Goal: Information Seeking & Learning: Compare options

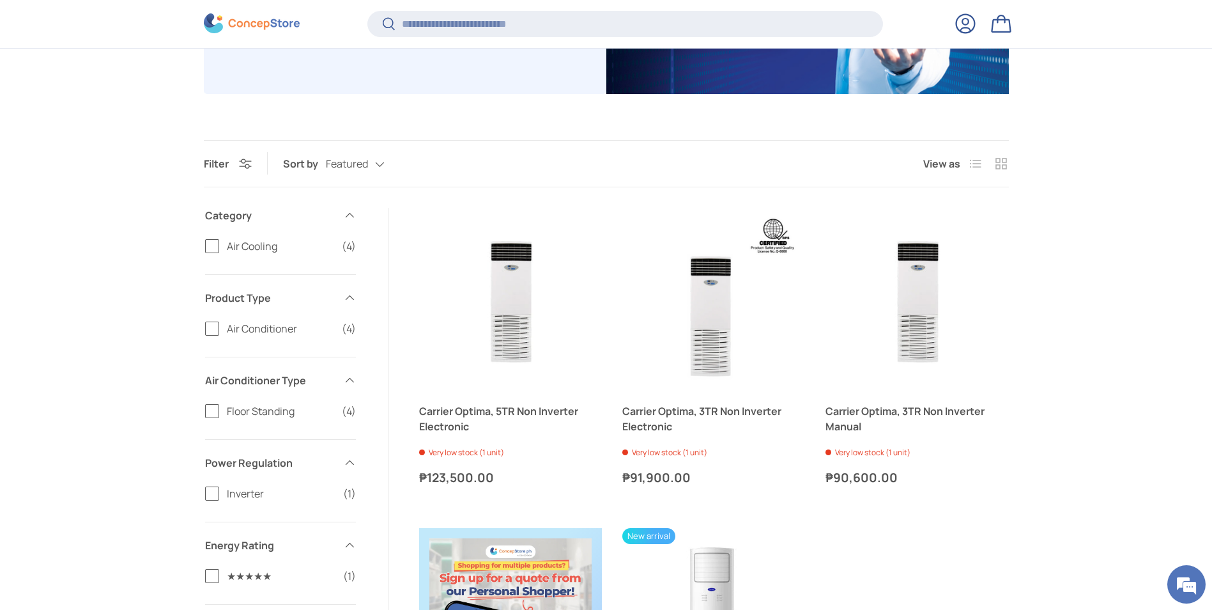
scroll to position [317, 0]
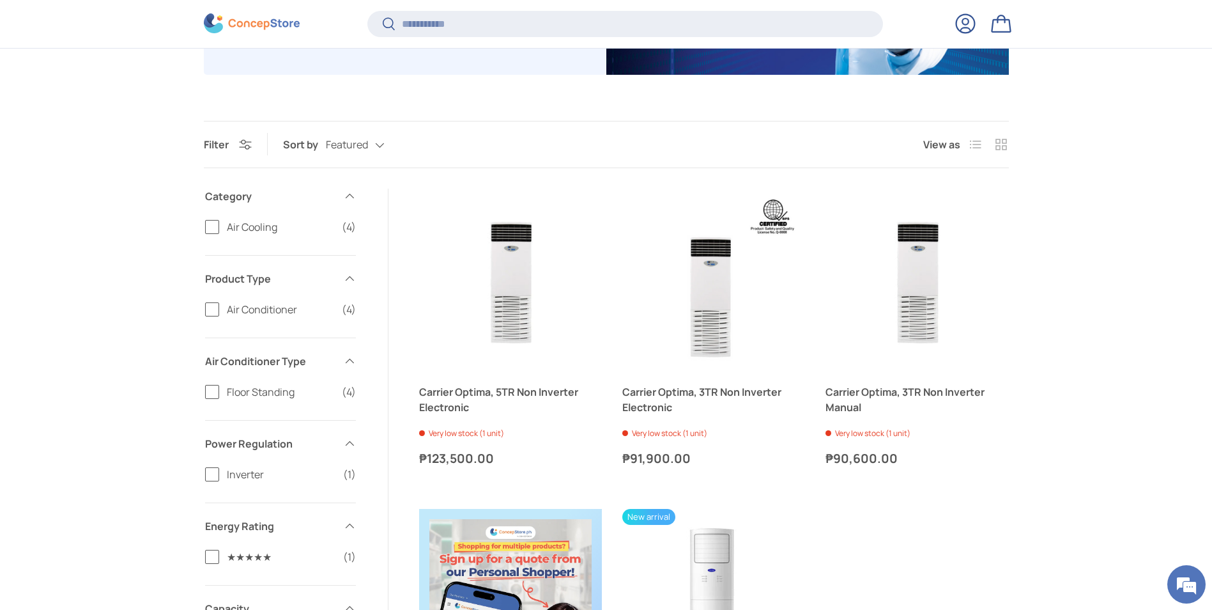
click at [243, 390] on span "Floor Standing" at bounding box center [280, 391] width 107 height 15
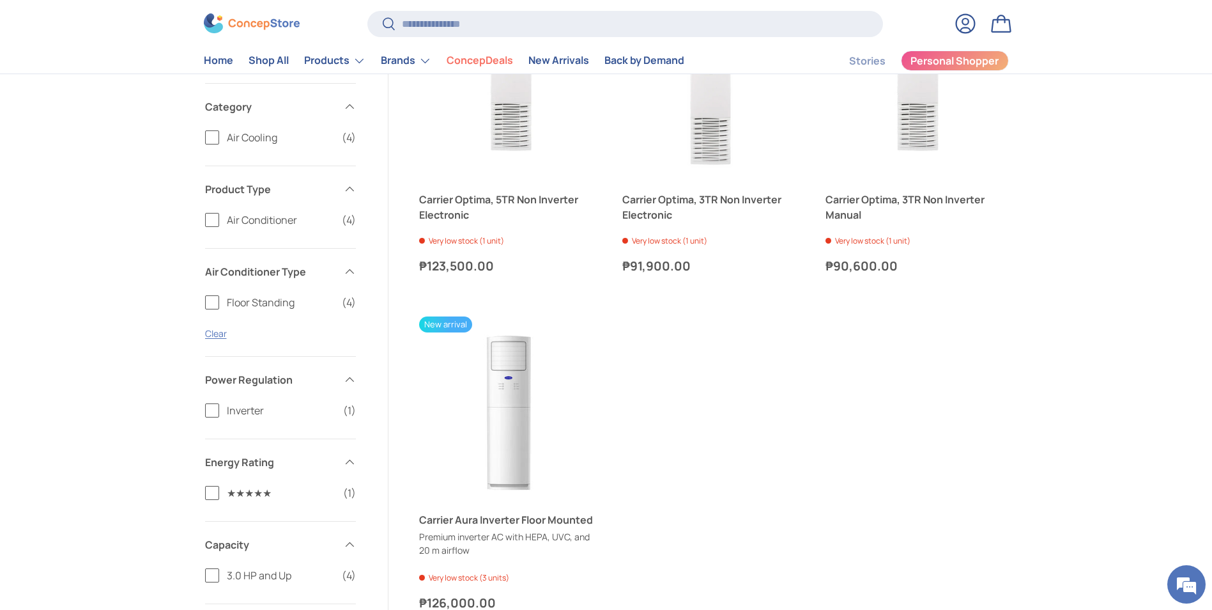
scroll to position [511, 0]
click at [486, 514] on link "Carrier Aura Inverter Floor Mounted" at bounding box center [510, 520] width 183 height 15
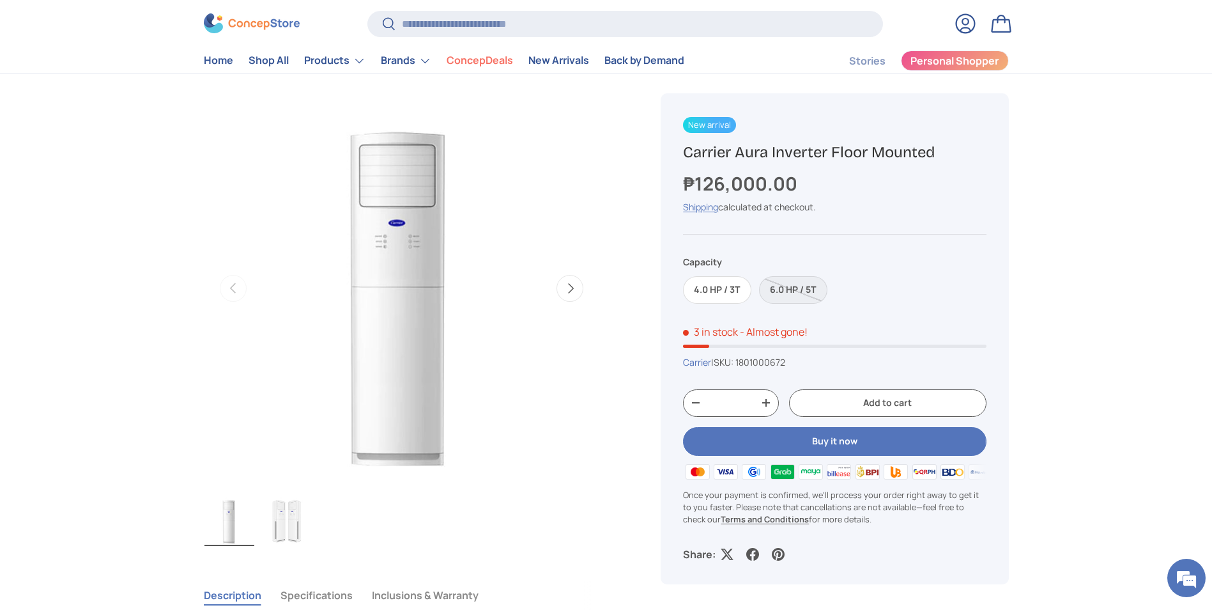
scroll to position [192, 0]
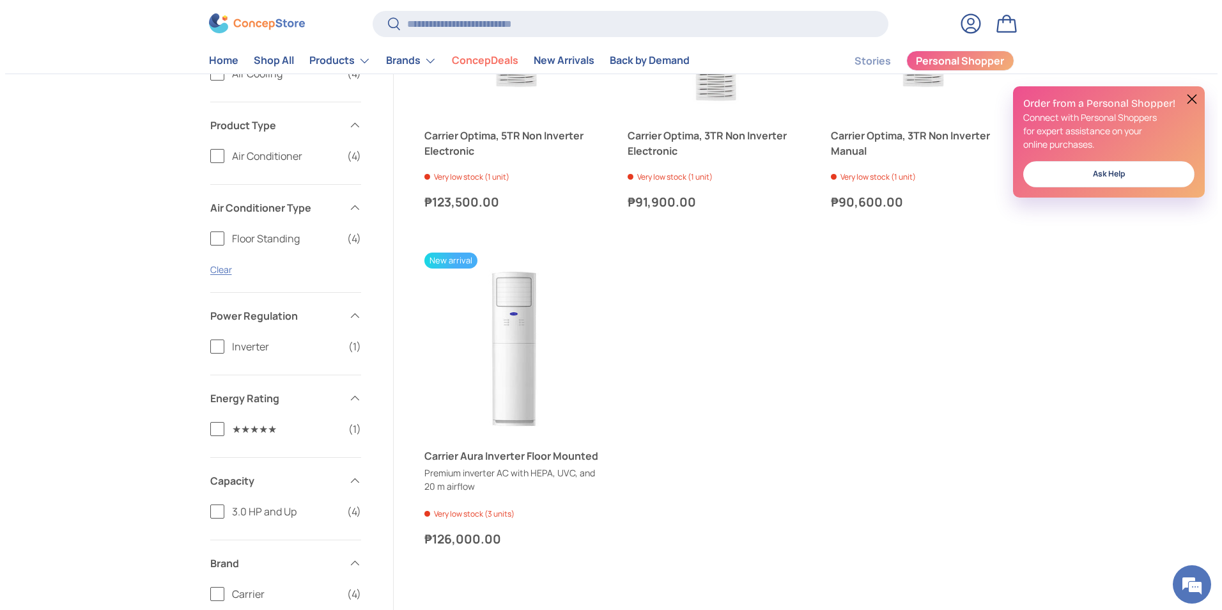
scroll to position [384, 0]
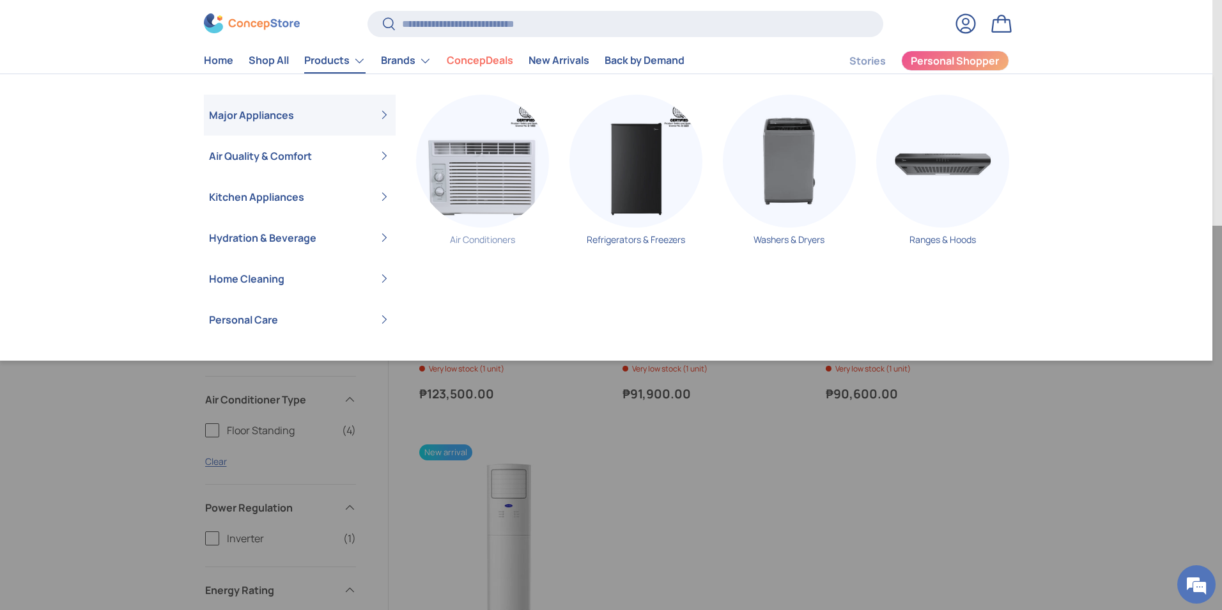
click at [468, 174] on img "Primary" at bounding box center [482, 161] width 133 height 133
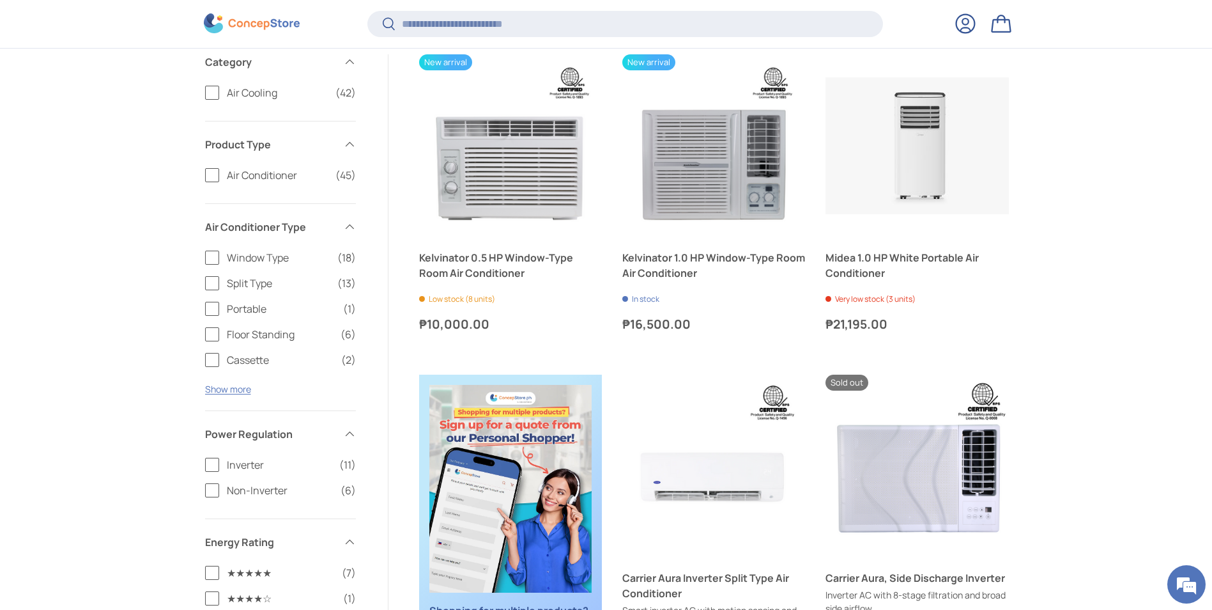
scroll to position [381, 0]
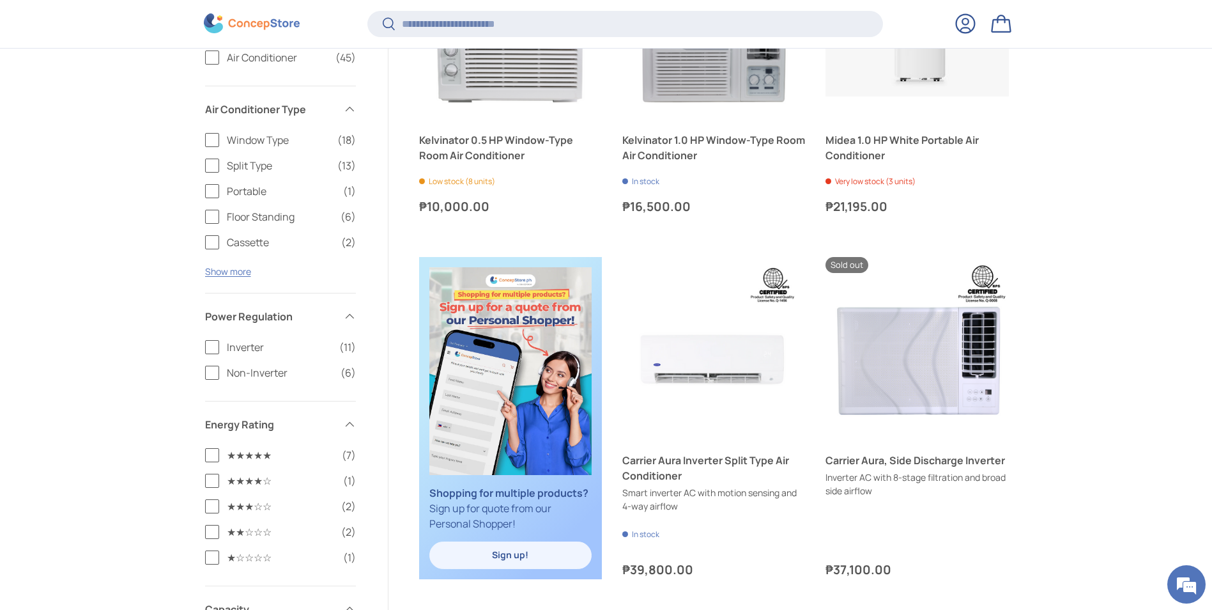
click at [215, 214] on label "Floor Standing (6)" at bounding box center [280, 216] width 151 height 15
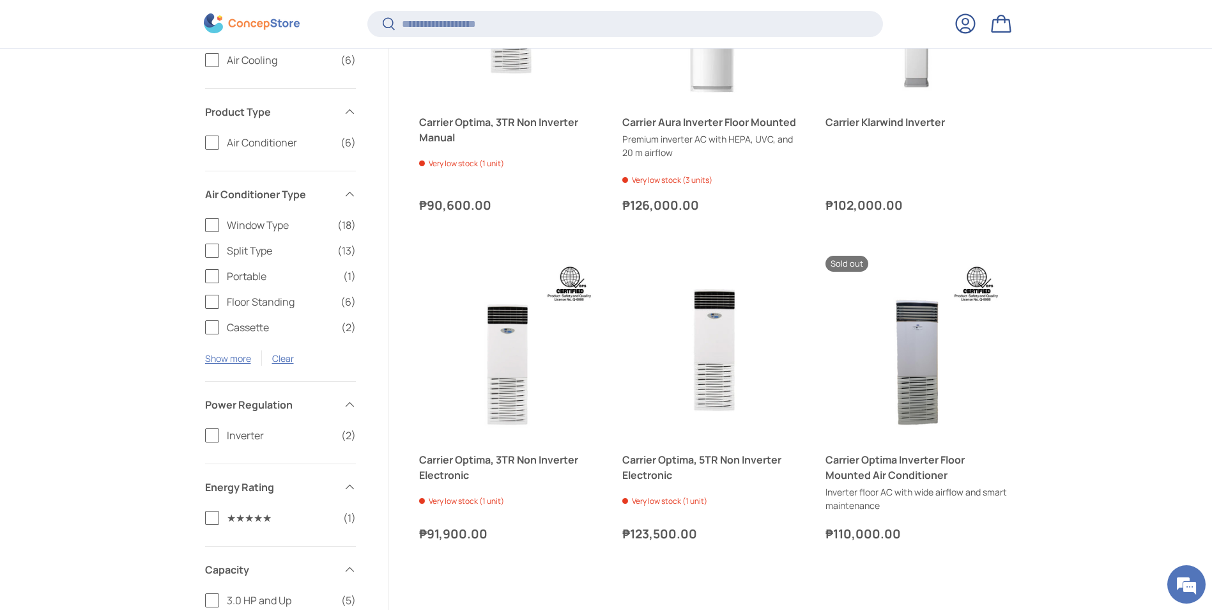
scroll to position [404, 0]
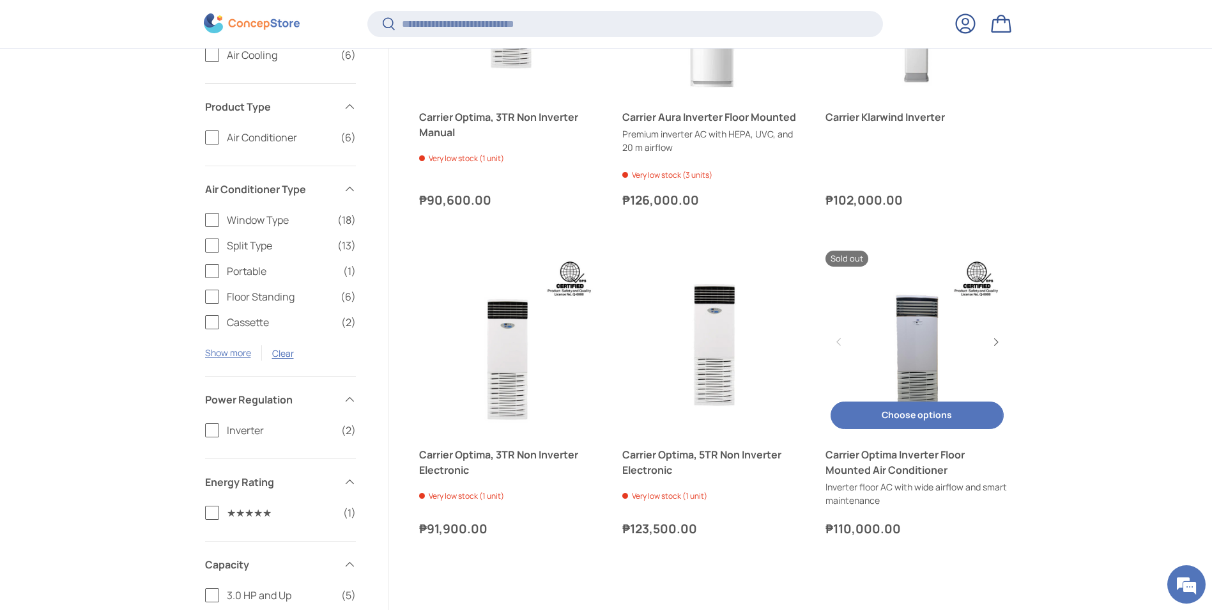
click at [919, 411] on button "Choose options Choose options" at bounding box center [917, 414] width 173 height 27
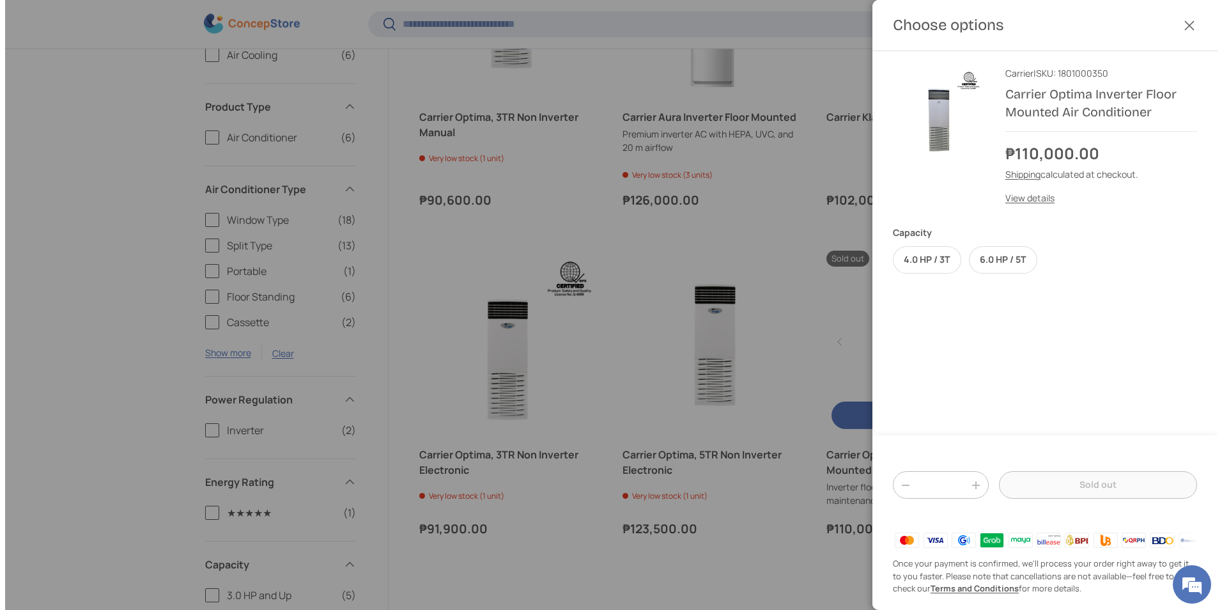
scroll to position [0, 0]
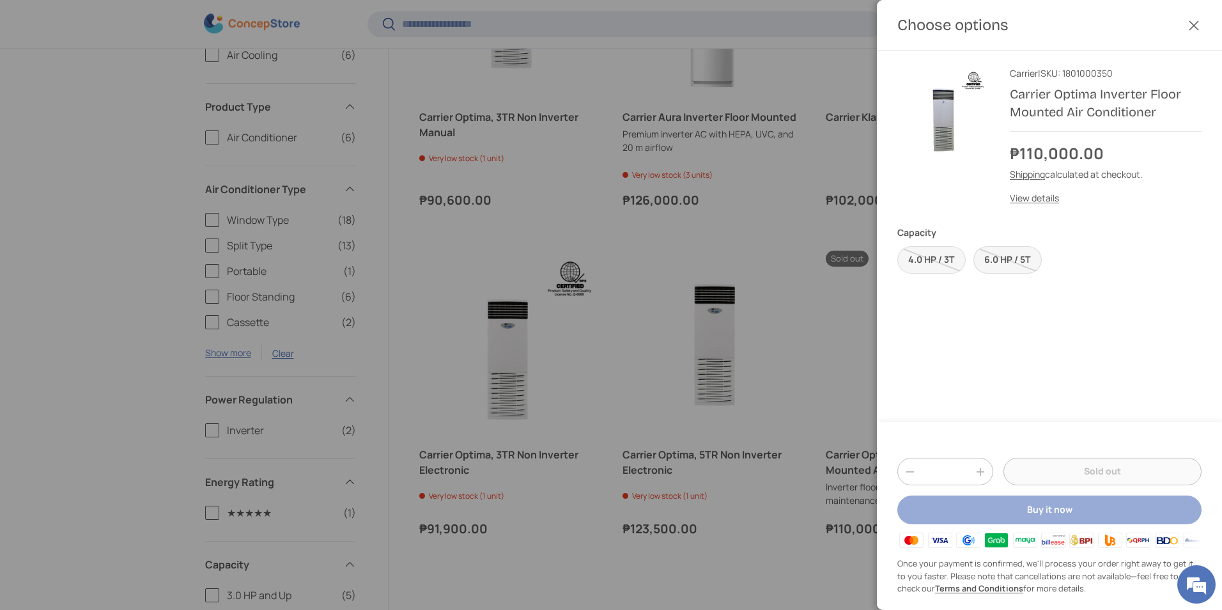
click at [994, 261] on label "6.0 HP / 5T" at bounding box center [1007, 259] width 68 height 27
click at [934, 260] on label "4.0 HP / 3T" at bounding box center [931, 259] width 68 height 27
click at [812, 359] on div at bounding box center [611, 305] width 1222 height 610
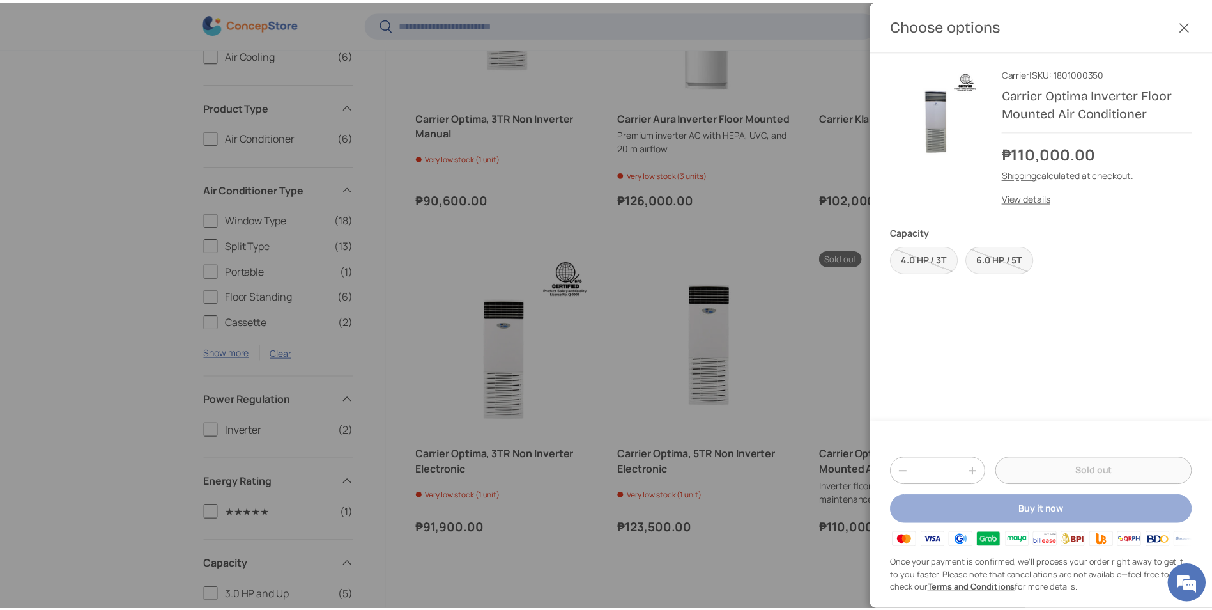
scroll to position [404, 0]
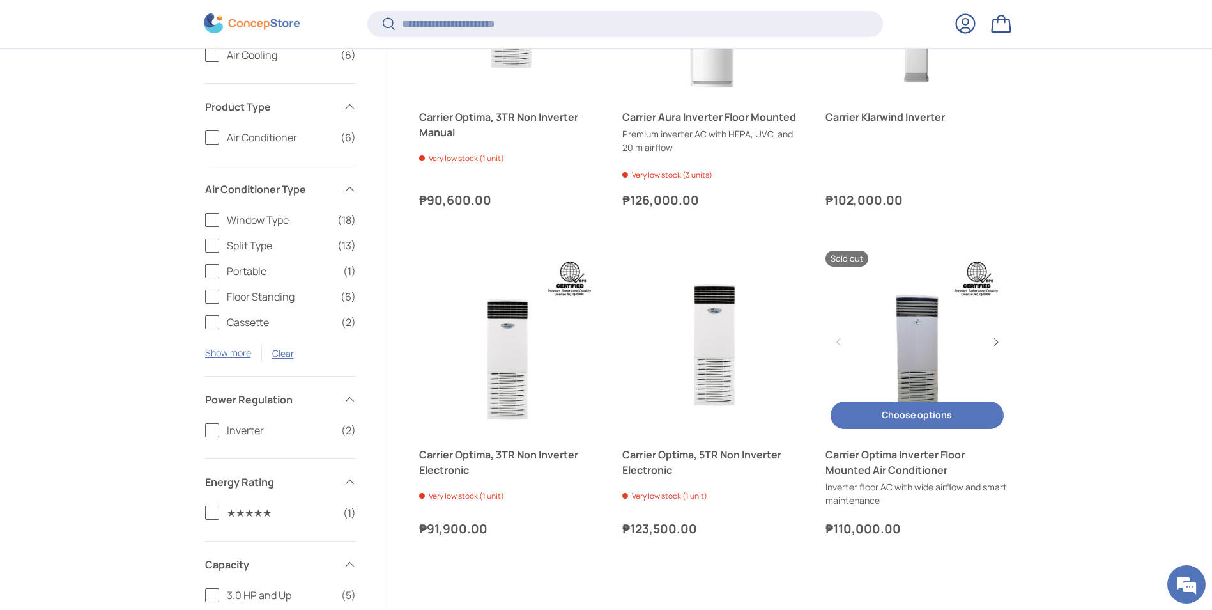
click at [863, 469] on link "Carrier Optima Inverter Floor Mounted Air Conditioner" at bounding box center [917, 462] width 183 height 31
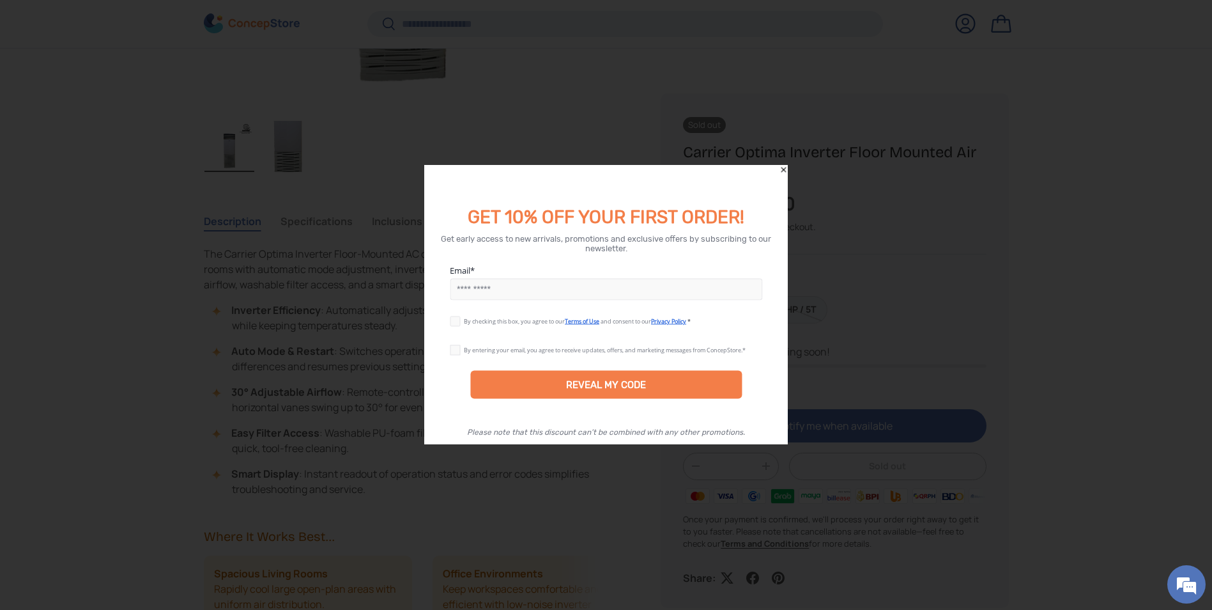
click at [783, 166] on icon "Close" at bounding box center [783, 170] width 9 height 9
